Goal: Check status: Check status

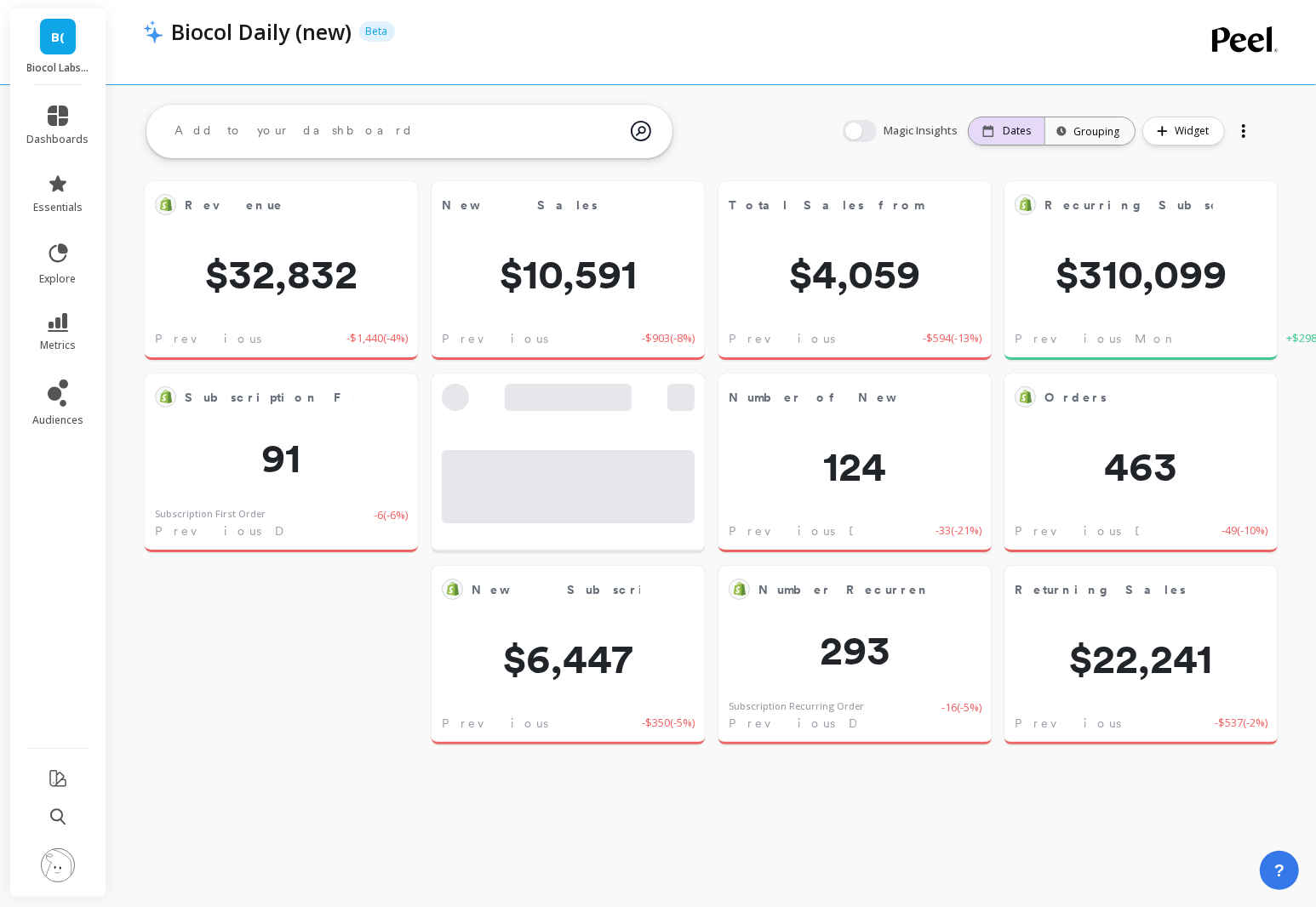
click at [1020, 132] on p "Dates" at bounding box center [1016, 131] width 28 height 14
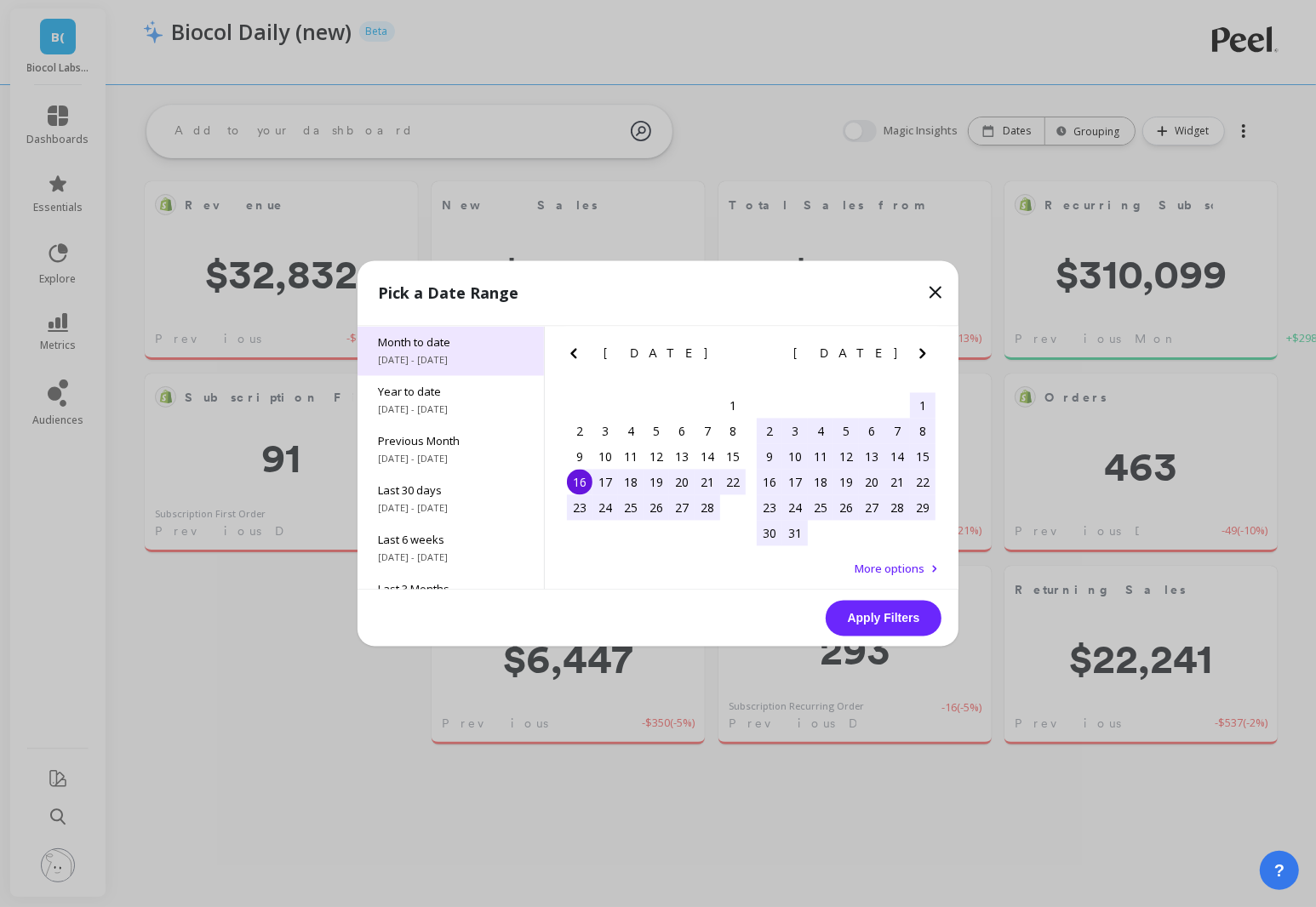
click at [432, 336] on span "Month to date" at bounding box center [450, 343] width 146 height 15
click at [688, 457] on div "13" at bounding box center [682, 457] width 26 height 26
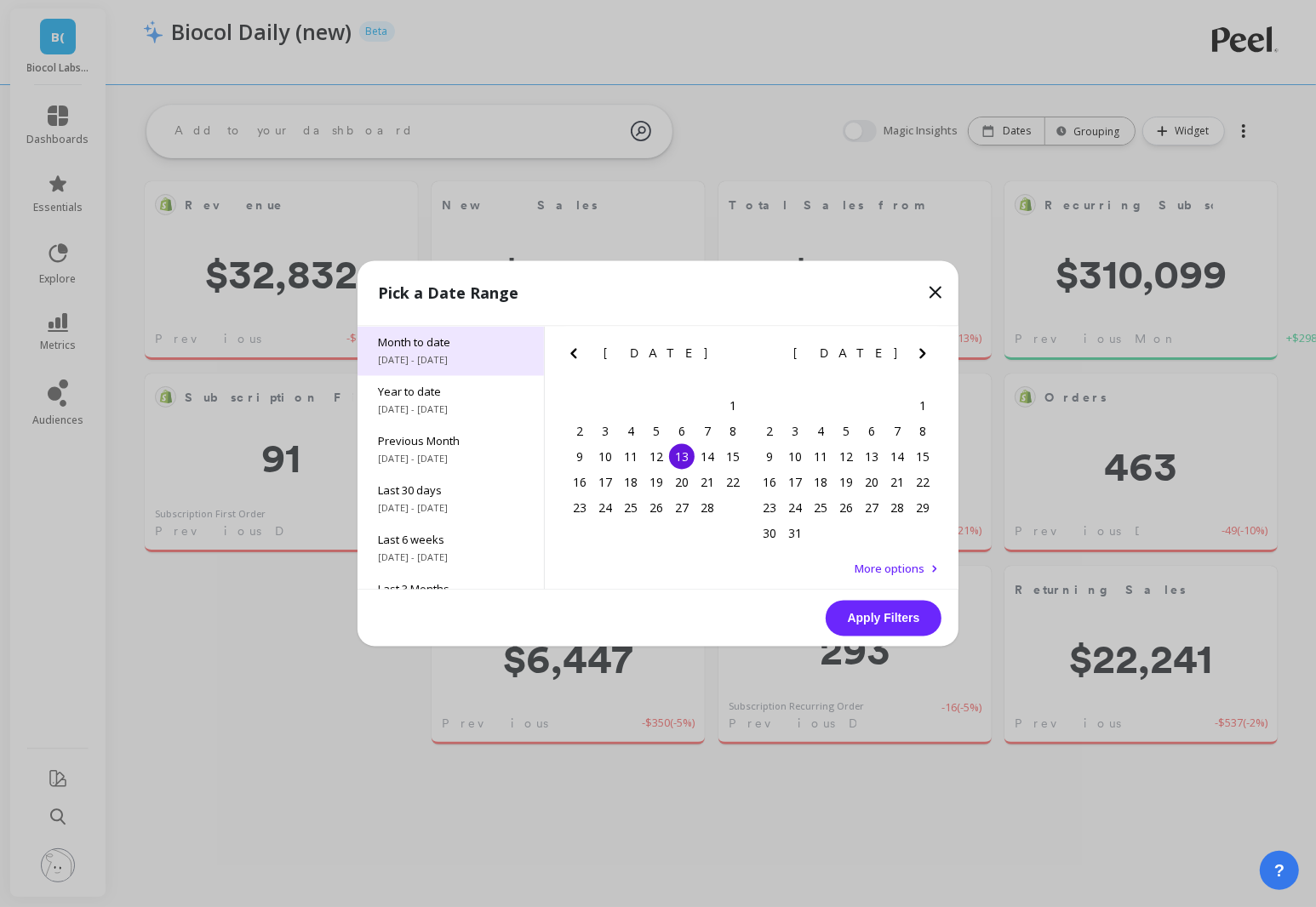
click at [446, 362] on span "[DATE] - [DATE]" at bounding box center [450, 361] width 146 height 14
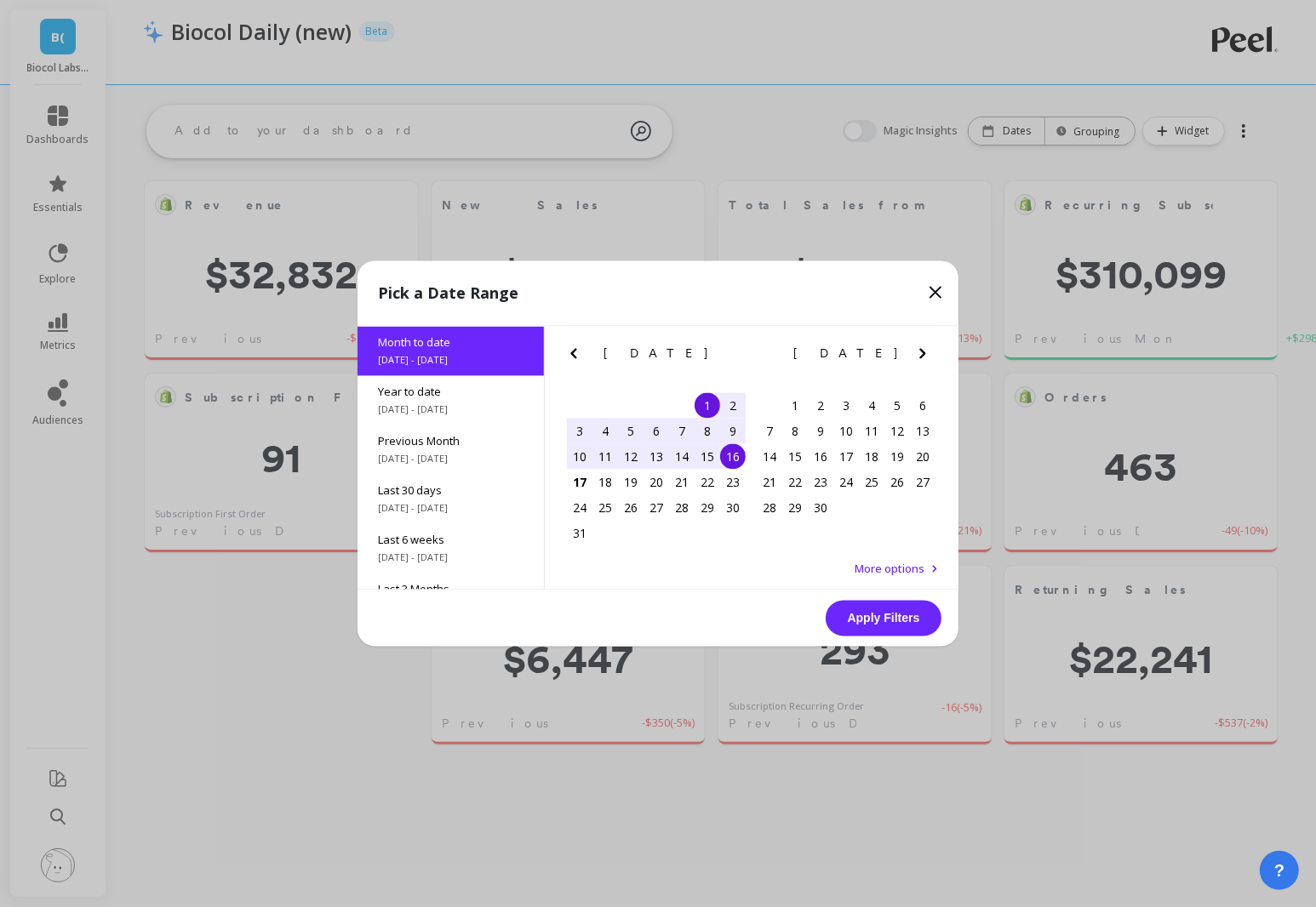
click at [681, 459] on div "14" at bounding box center [682, 457] width 26 height 26
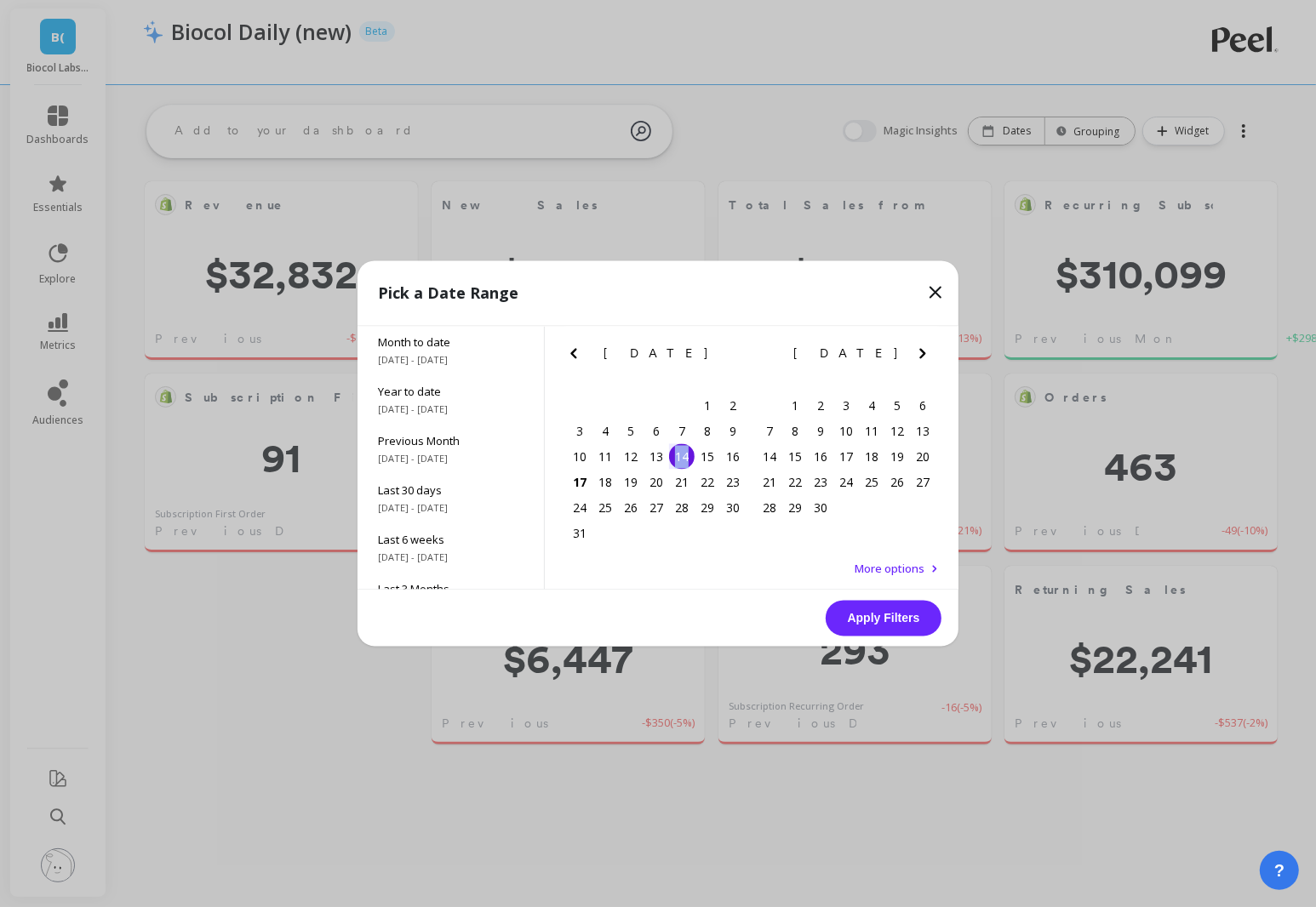
click at [681, 459] on div "14" at bounding box center [682, 457] width 26 height 26
click at [886, 616] on button "Apply Filters" at bounding box center [883, 619] width 116 height 36
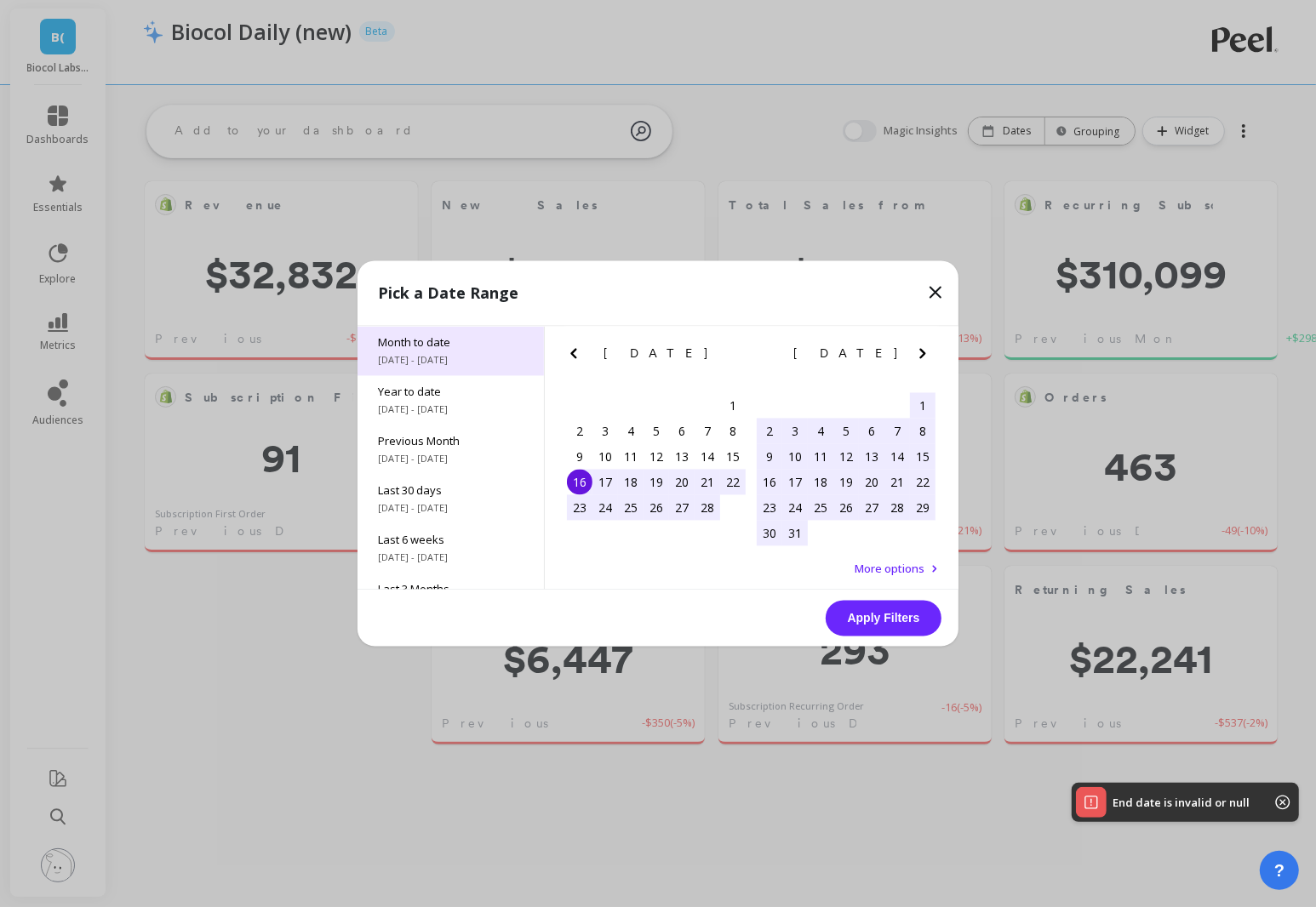
click at [451, 355] on span "8/1/2025 - 8/16/2025" at bounding box center [450, 361] width 146 height 14
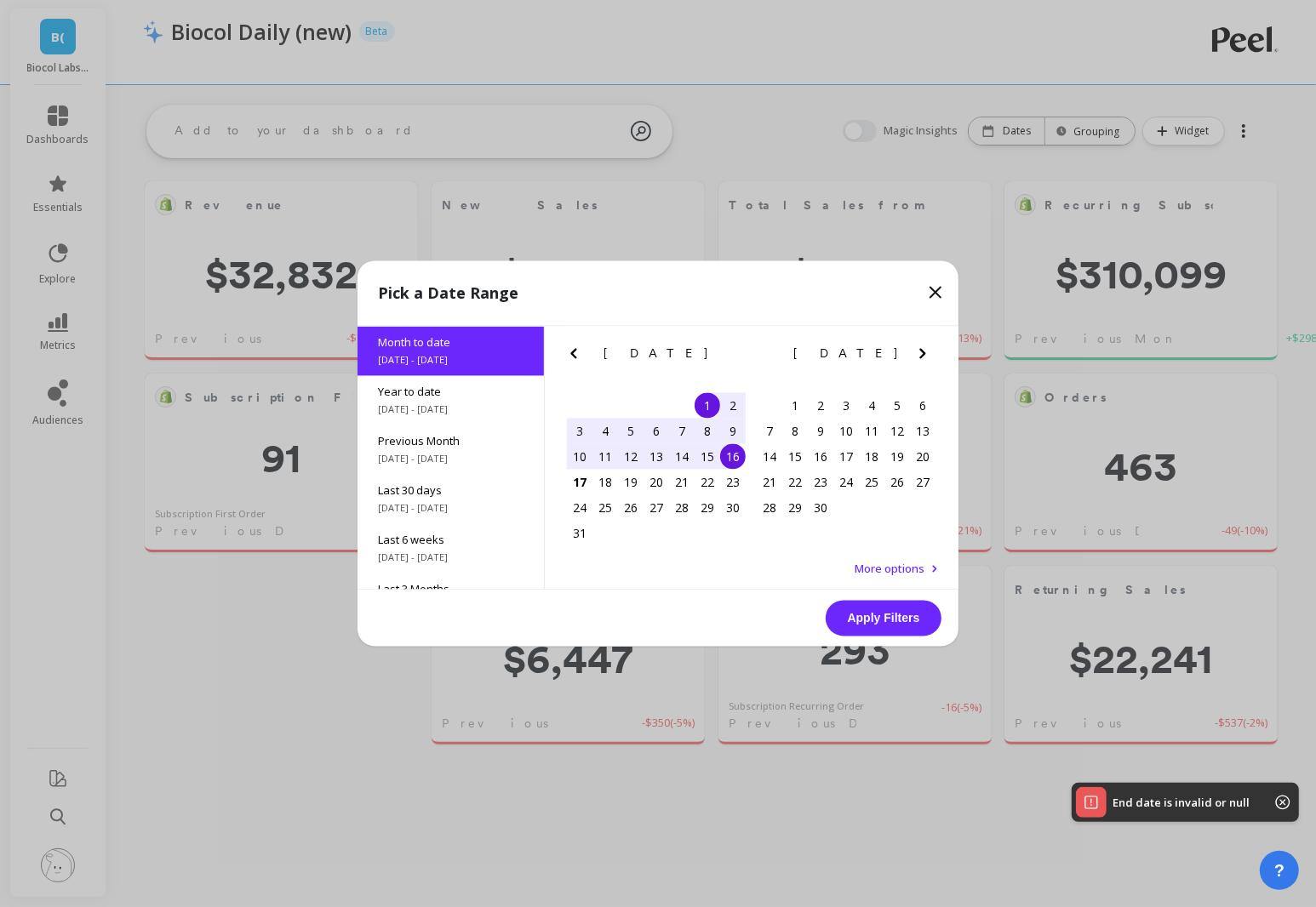
click at [682, 456] on div "14" at bounding box center [682, 457] width 26 height 26
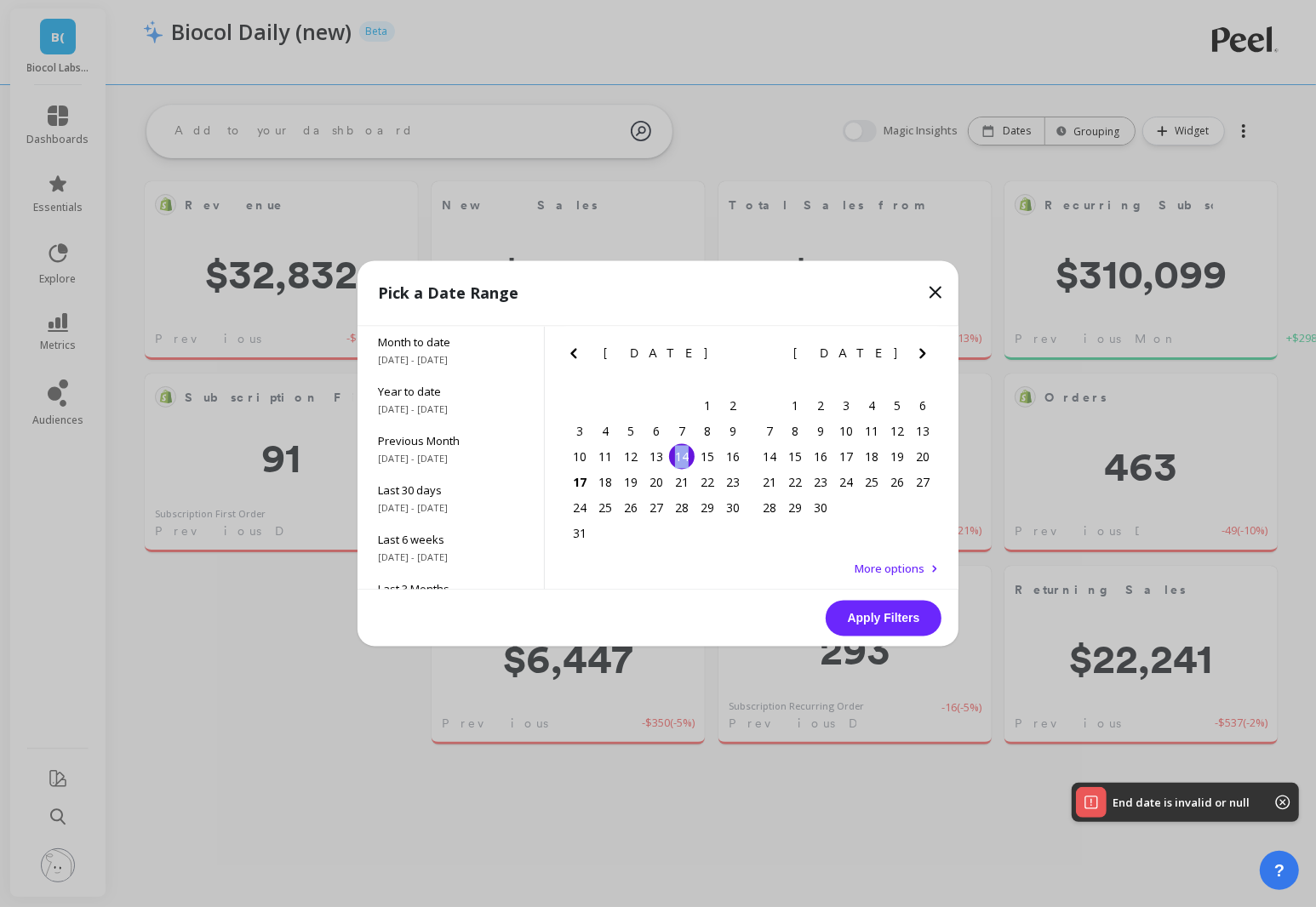
click at [682, 456] on div "14" at bounding box center [682, 457] width 26 height 26
click at [687, 457] on div "14" at bounding box center [682, 457] width 26 height 26
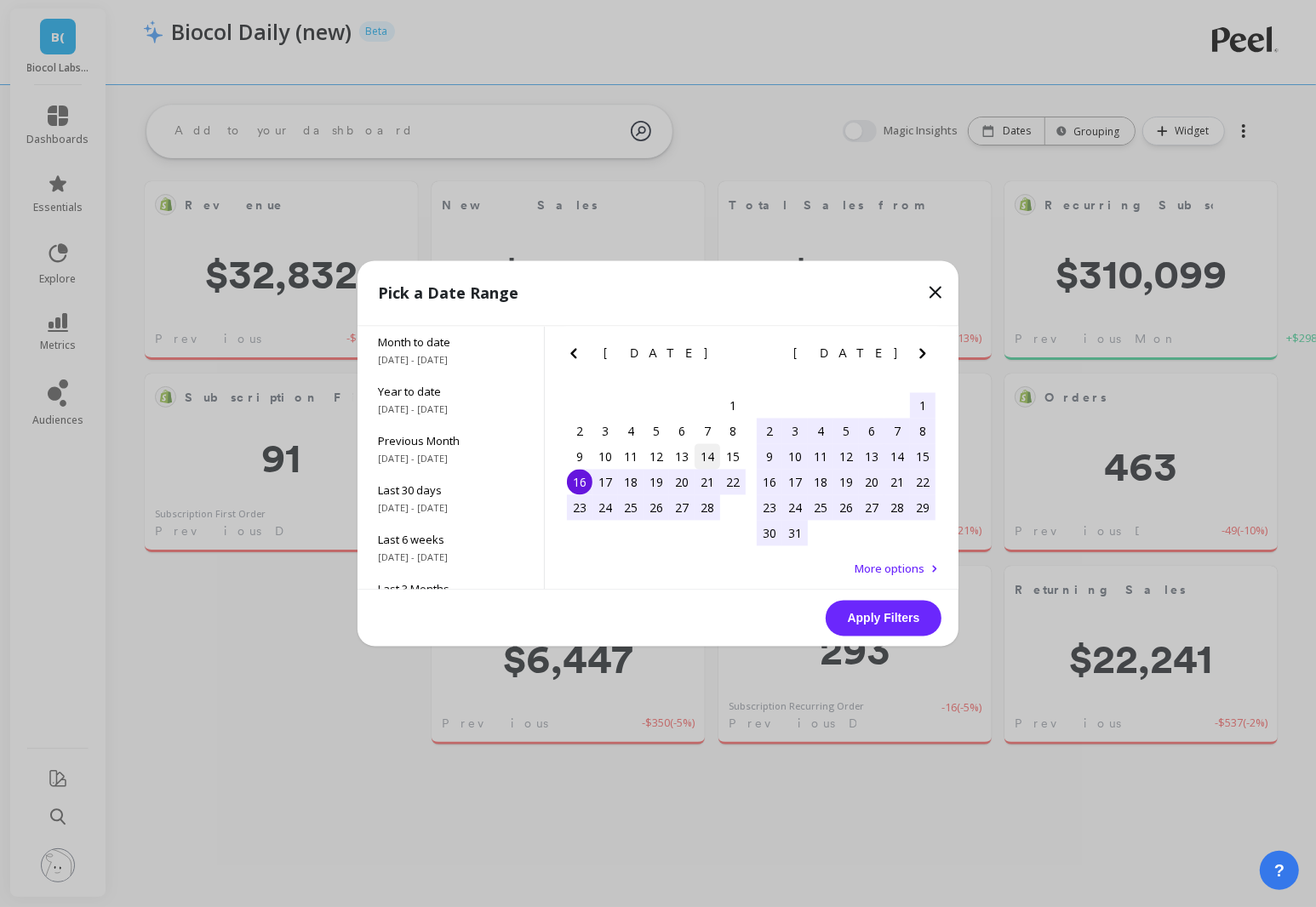
click at [703, 458] on div "14" at bounding box center [707, 457] width 26 height 26
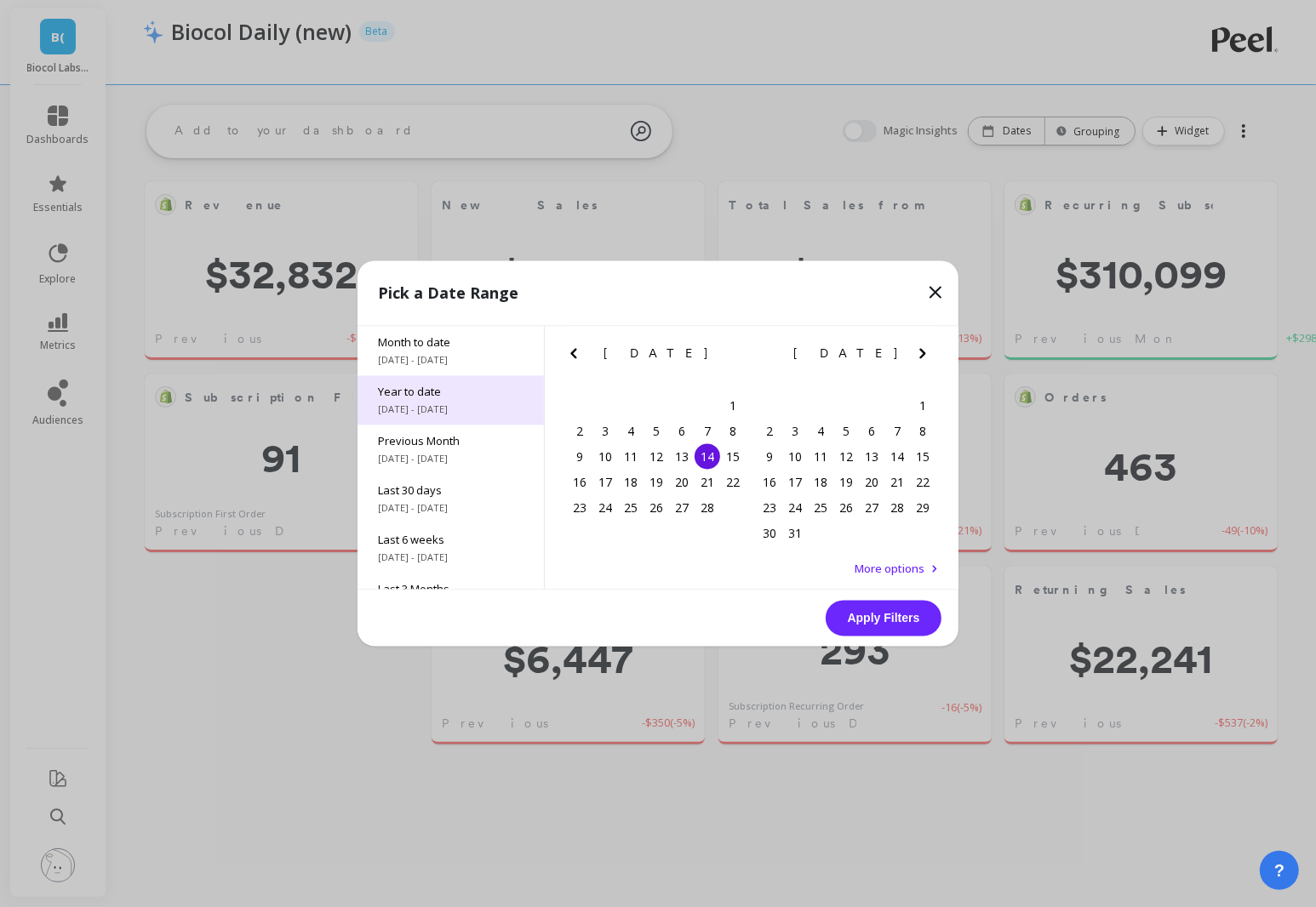
click at [464, 384] on span "Year to date" at bounding box center [450, 392] width 146 height 15
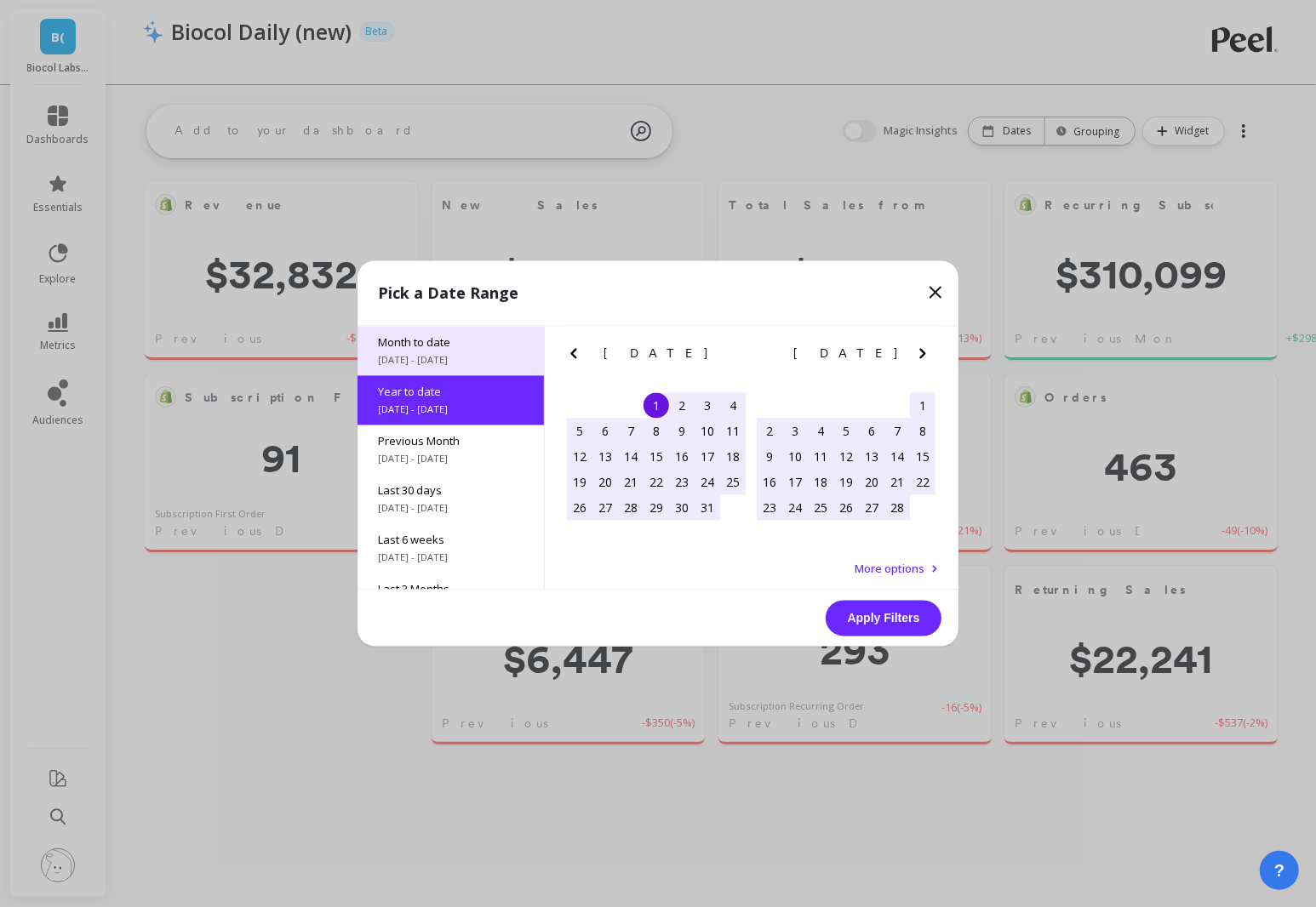
click at [449, 355] on span "8/1/2025 - 8/16/2025" at bounding box center [450, 361] width 146 height 14
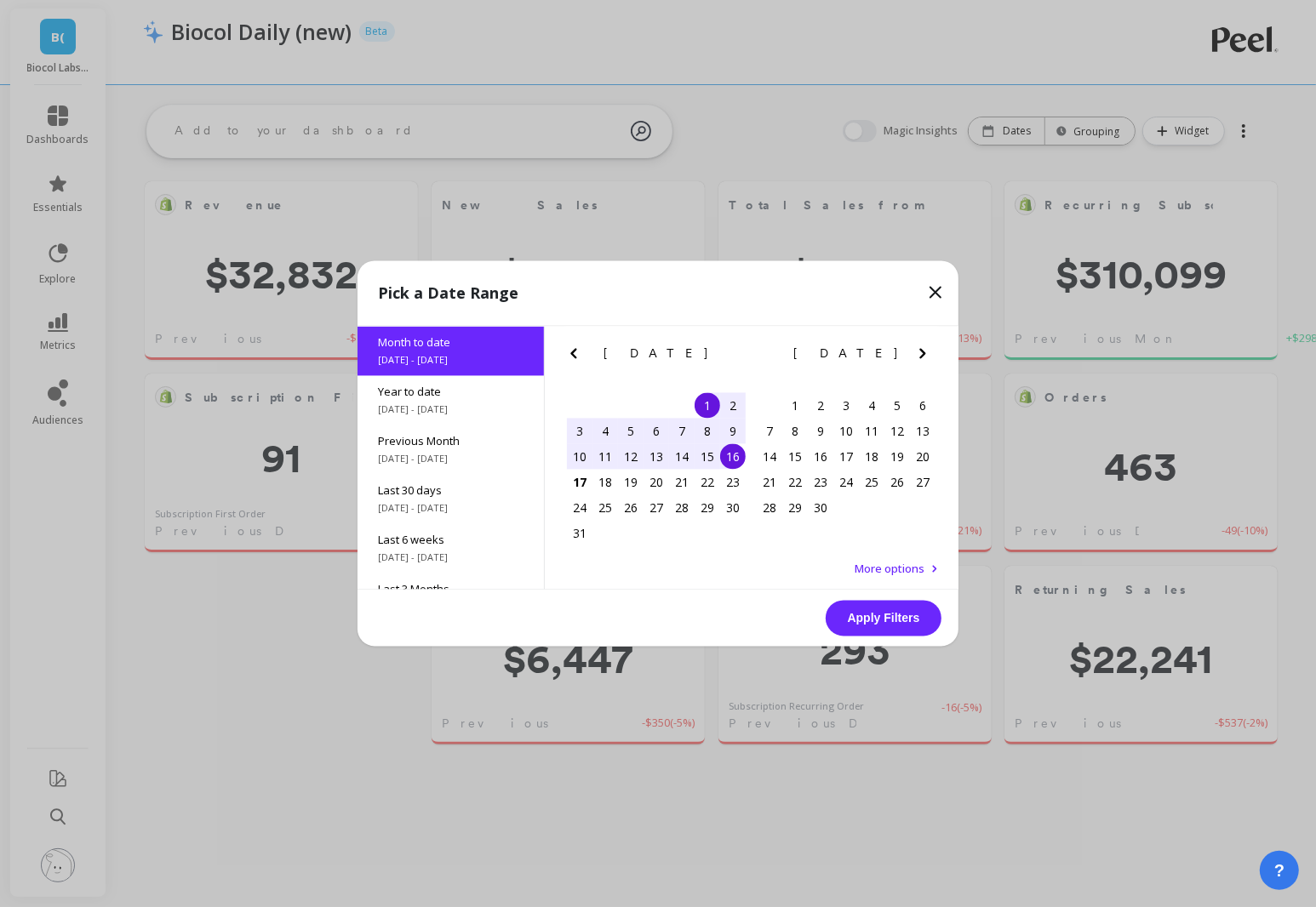
click at [703, 457] on div "15" at bounding box center [707, 457] width 26 height 26
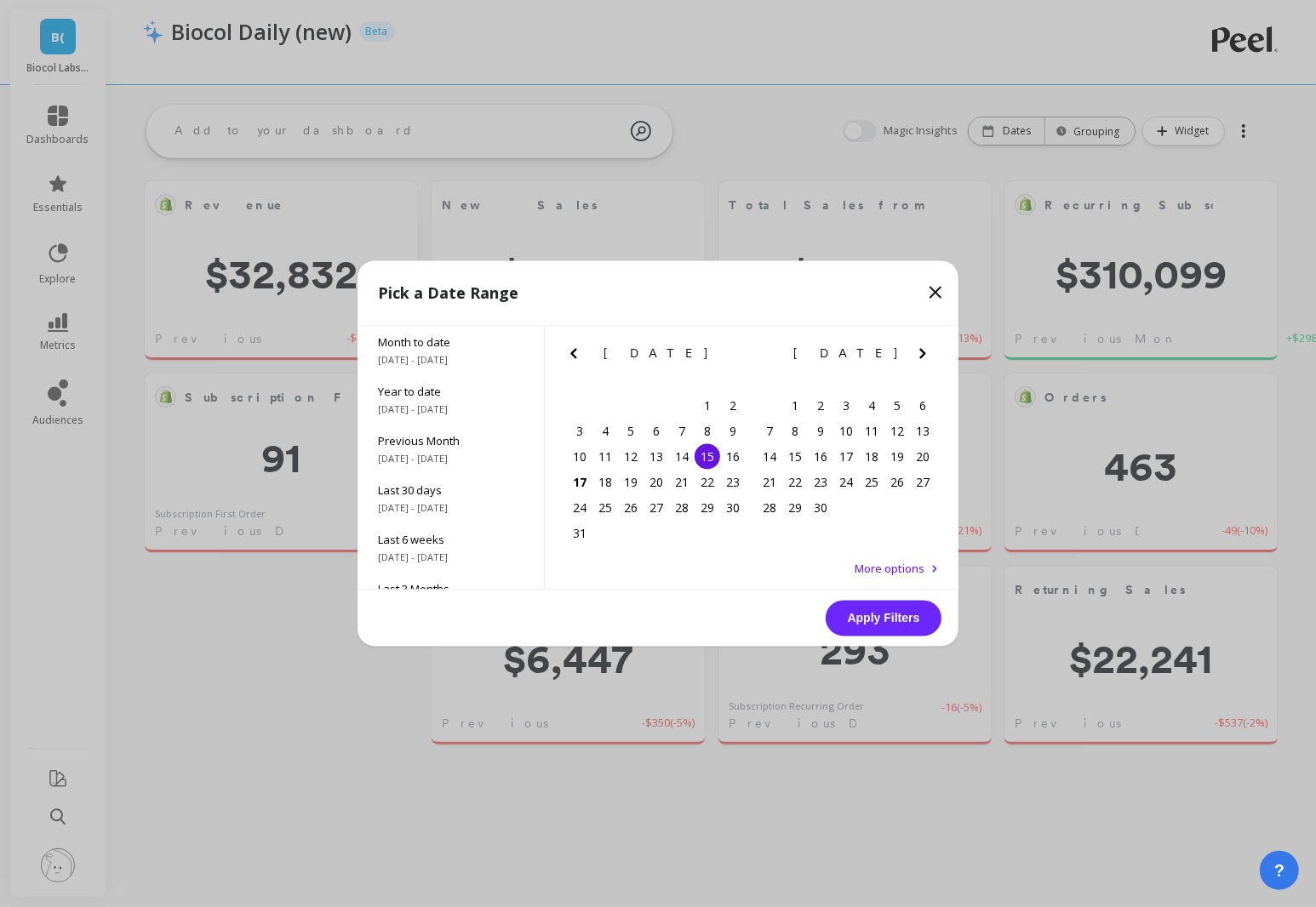
click at [703, 457] on div "15" at bounding box center [707, 457] width 26 height 26
click at [875, 627] on button "Apply Filters" at bounding box center [883, 619] width 116 height 36
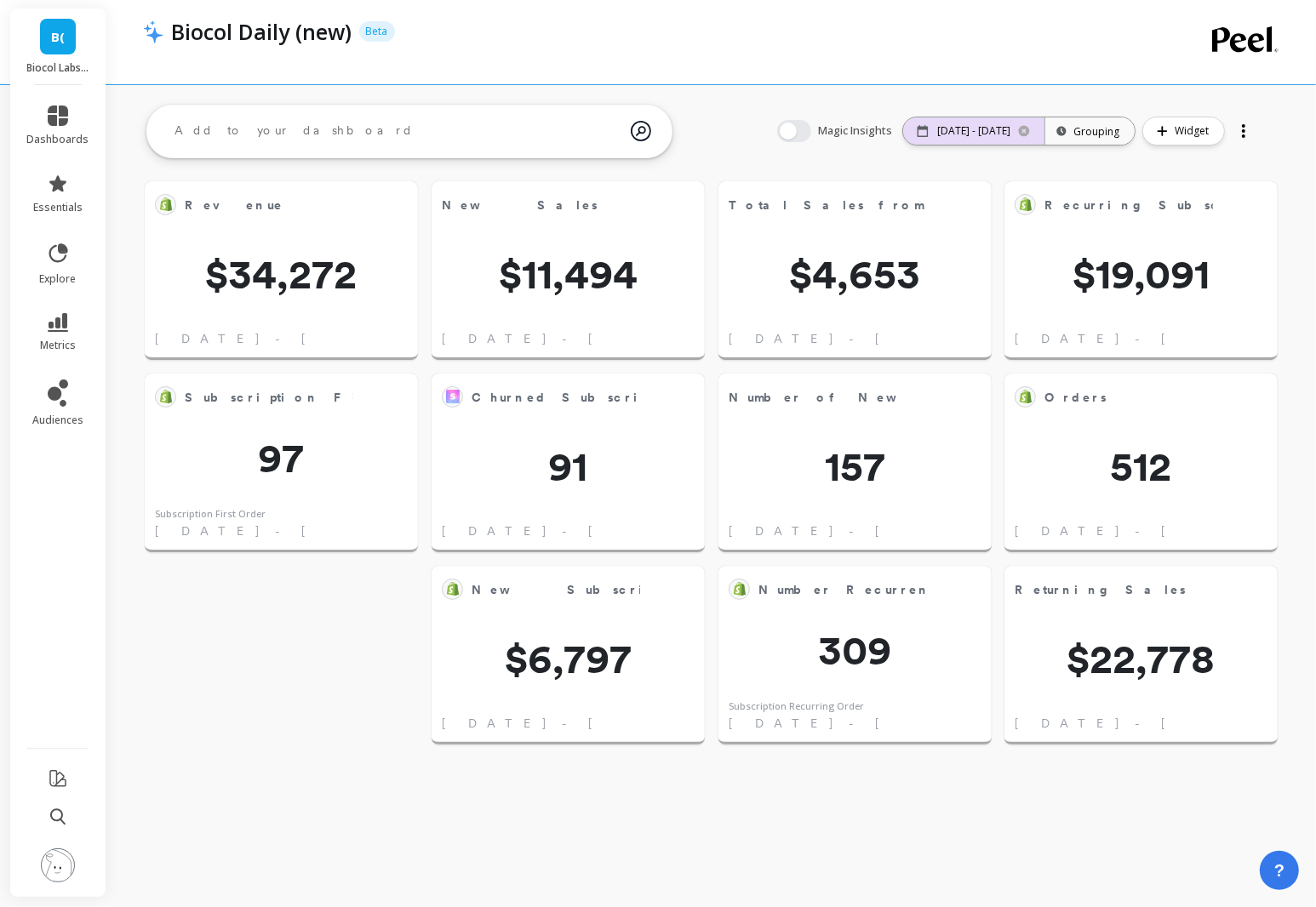
click at [978, 142] on div "08/15/25 - 08/15/25" at bounding box center [973, 131] width 141 height 27
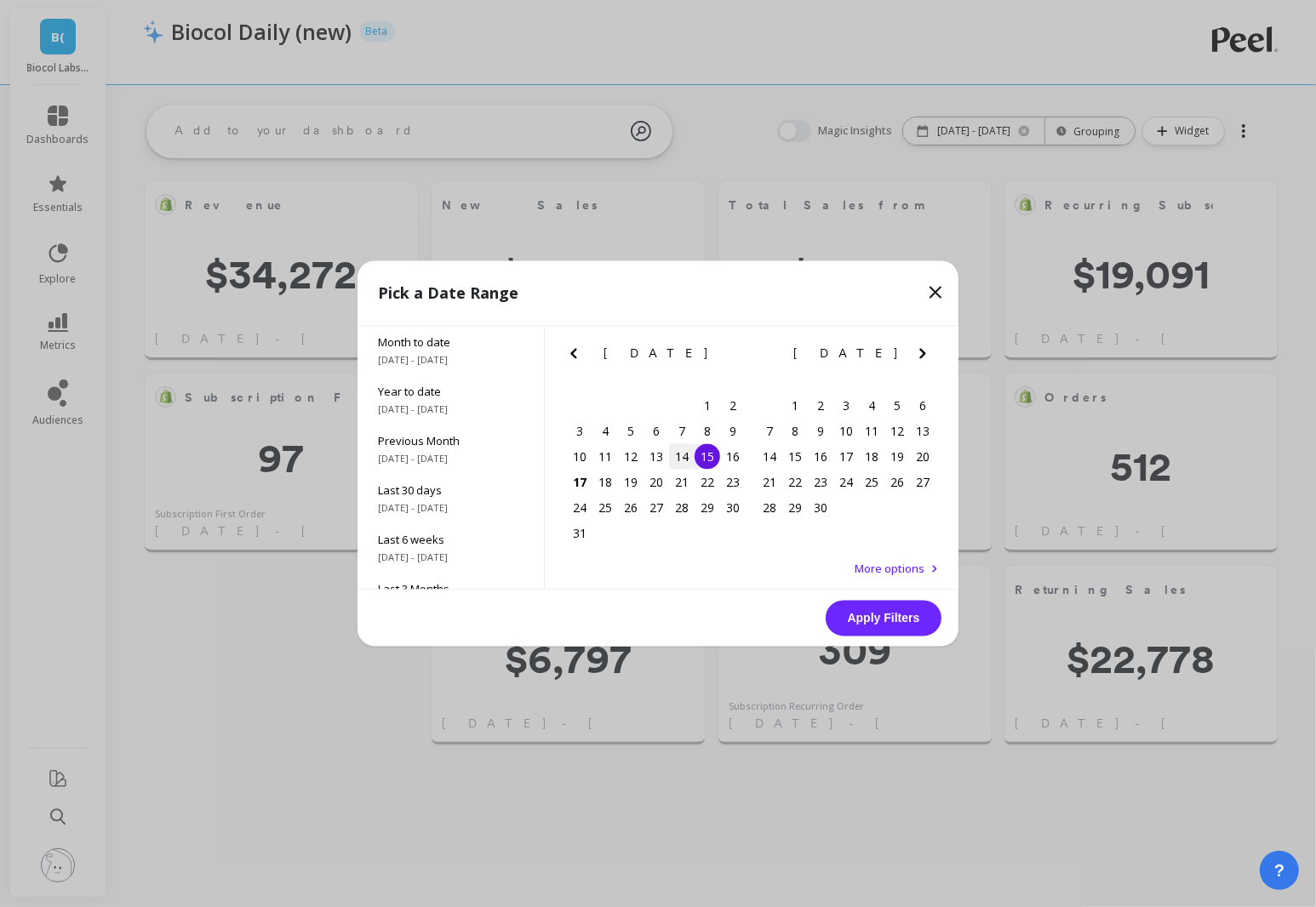
click at [681, 456] on div "14" at bounding box center [682, 457] width 26 height 26
click at [892, 609] on button "Apply Filters" at bounding box center [883, 619] width 116 height 36
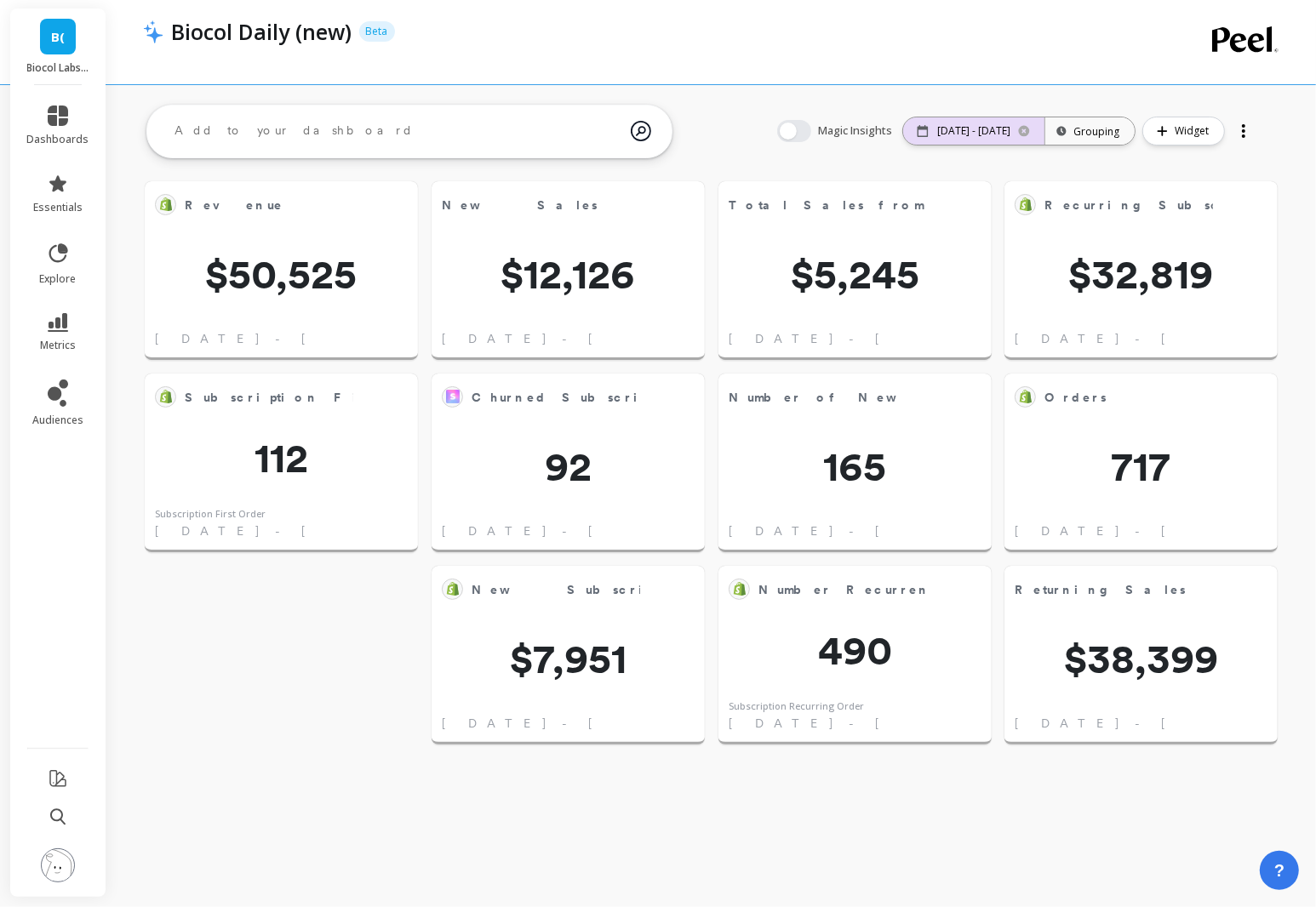
click at [986, 143] on div "08/14/25 - 08/14/25" at bounding box center [973, 131] width 141 height 27
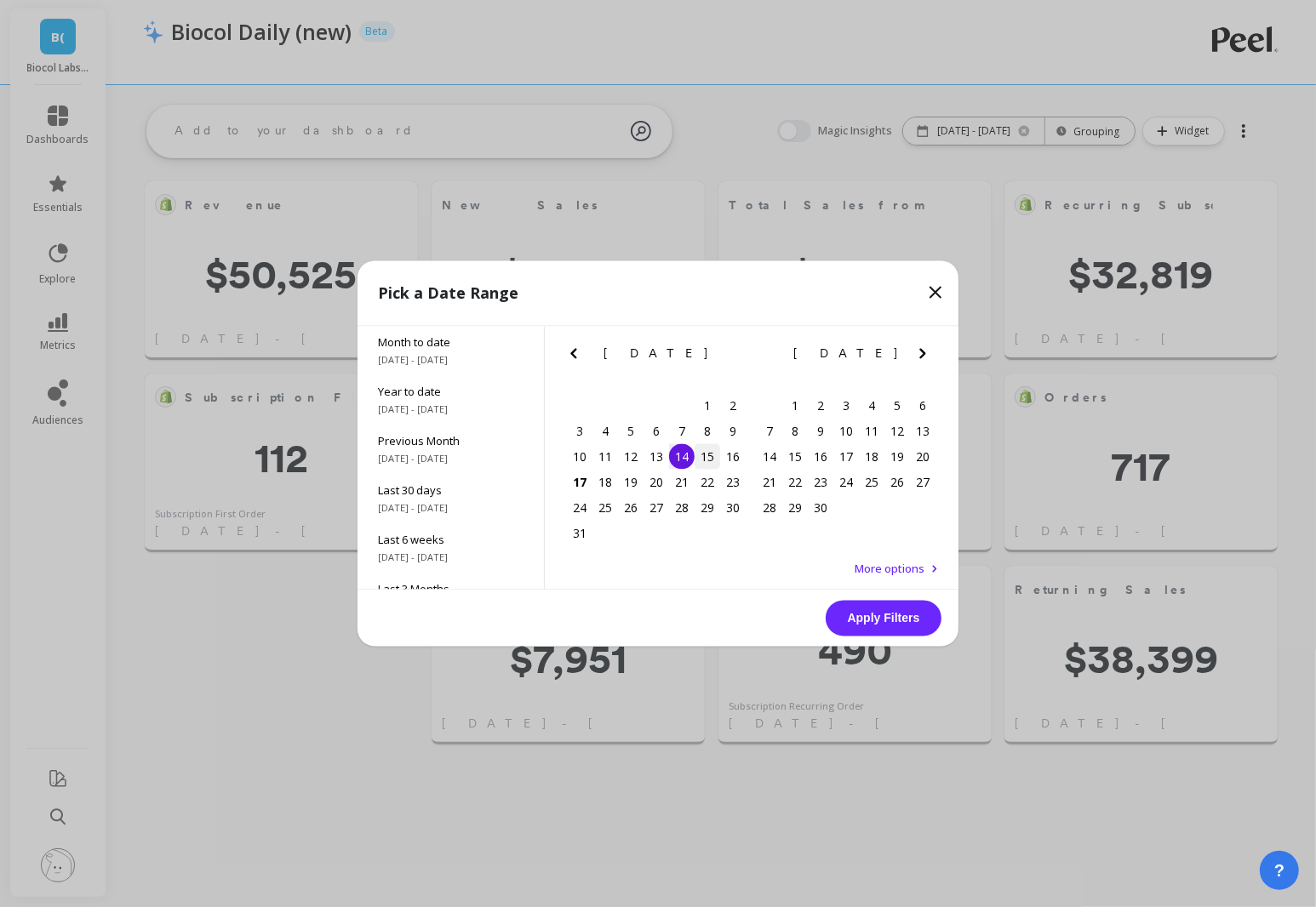
click at [707, 455] on div "15" at bounding box center [707, 457] width 26 height 26
click at [898, 621] on button "Apply Filters" at bounding box center [883, 619] width 116 height 36
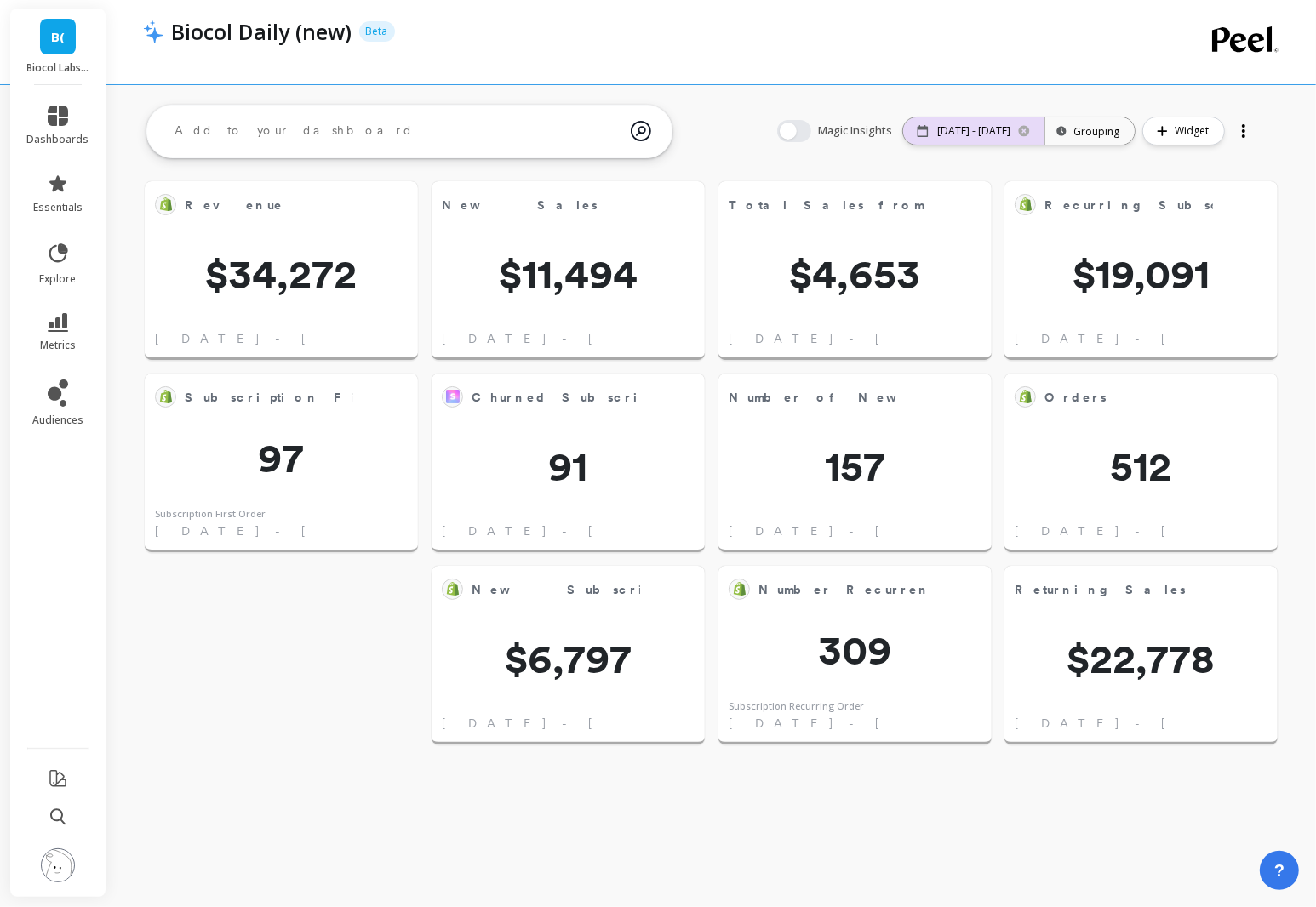
click at [999, 134] on p "08/15/25 - 08/15/25" at bounding box center [973, 131] width 73 height 14
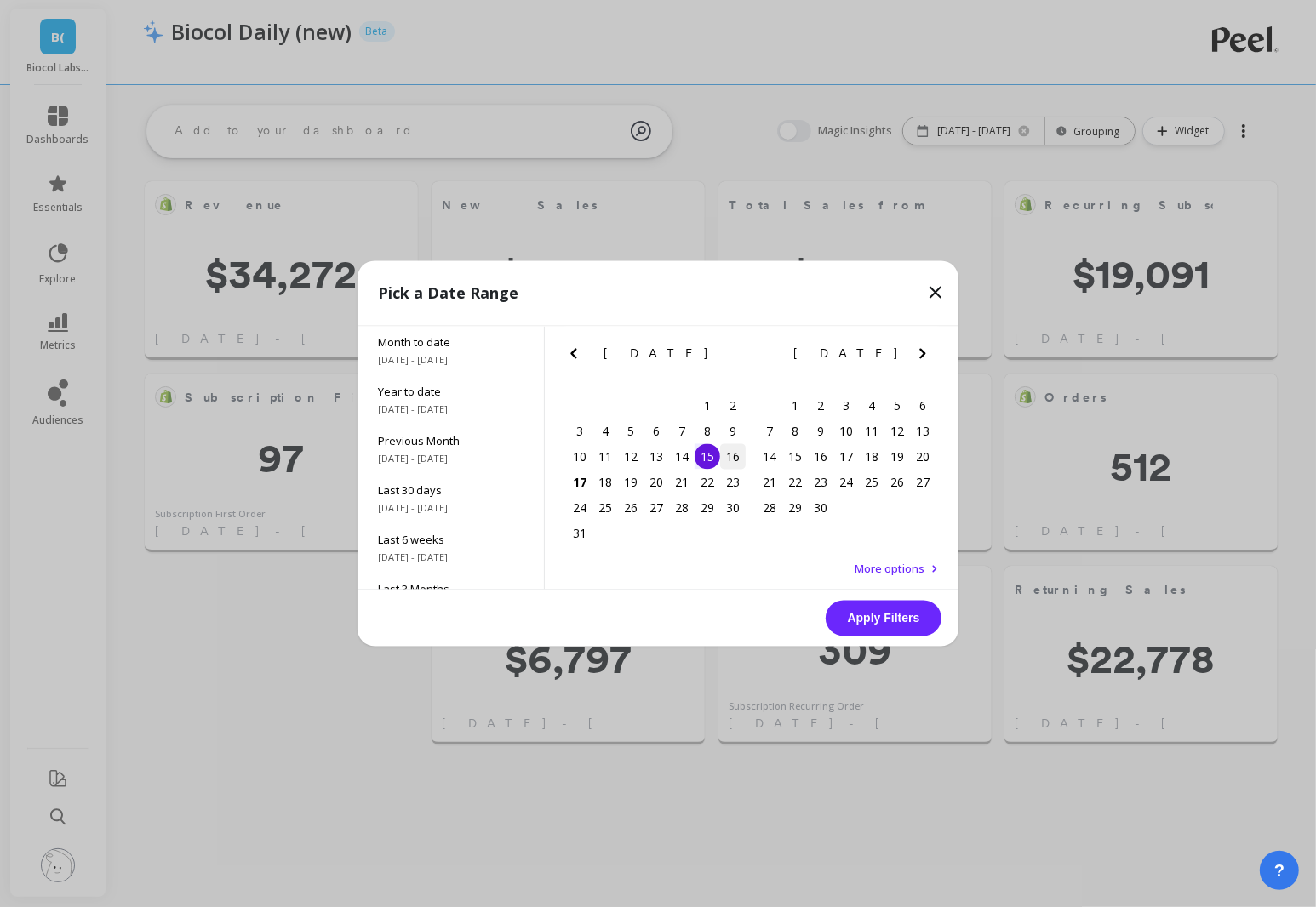
click at [736, 459] on div "16" at bounding box center [733, 457] width 26 height 26
click at [887, 618] on button "Apply Filters" at bounding box center [883, 619] width 116 height 36
click at [736, 457] on div "16" at bounding box center [733, 457] width 26 height 26
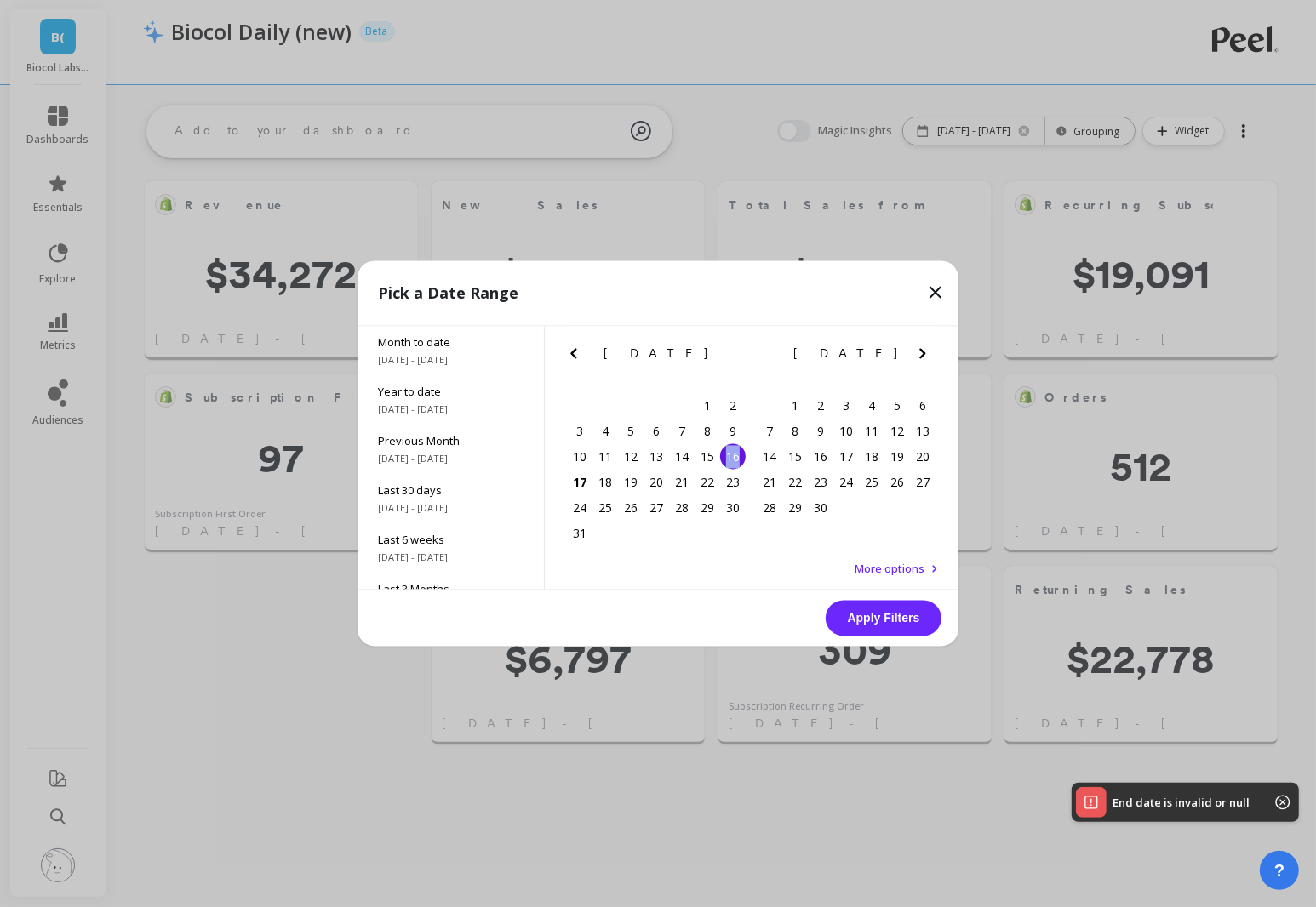
click at [736, 457] on div "16" at bounding box center [733, 457] width 26 height 26
click at [894, 598] on div "Apply Filters" at bounding box center [657, 619] width 601 height 56
click at [893, 621] on button "Apply Filters" at bounding box center [883, 619] width 116 height 36
